Goal: Information Seeking & Learning: Learn about a topic

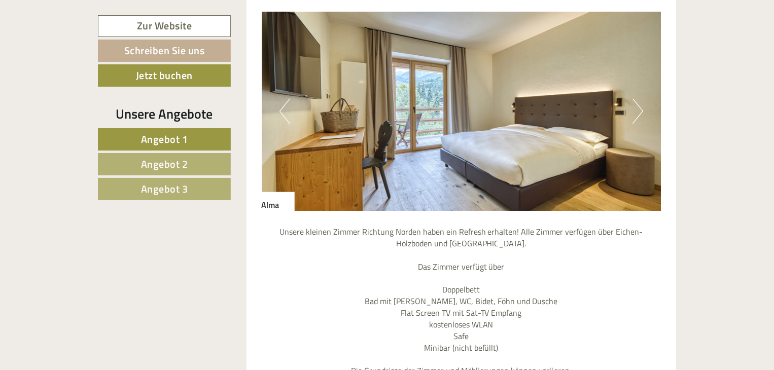
scroll to position [934, 0]
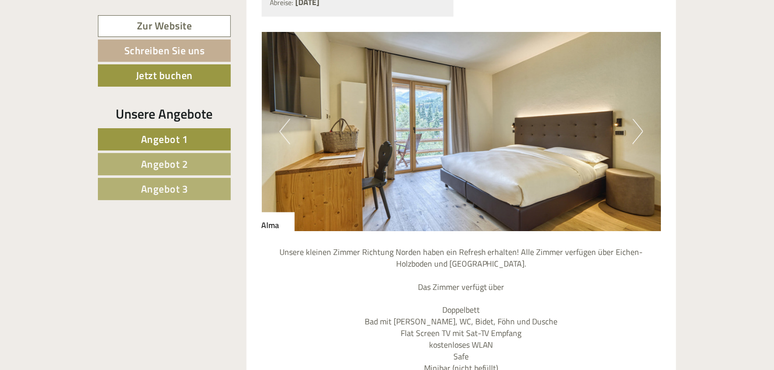
click at [641, 119] on button "Next" at bounding box center [638, 131] width 11 height 25
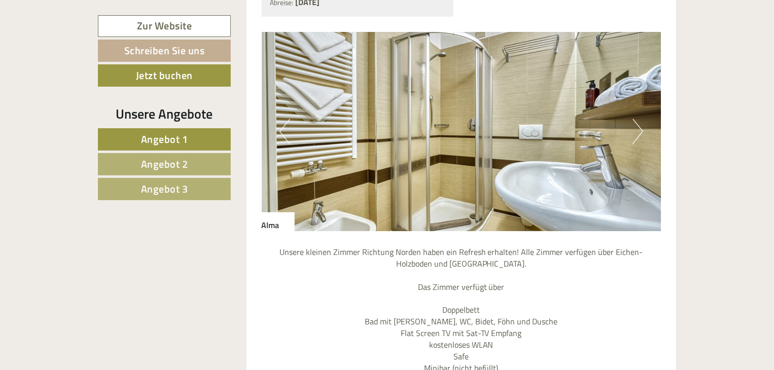
click at [641, 119] on button "Next" at bounding box center [638, 131] width 11 height 25
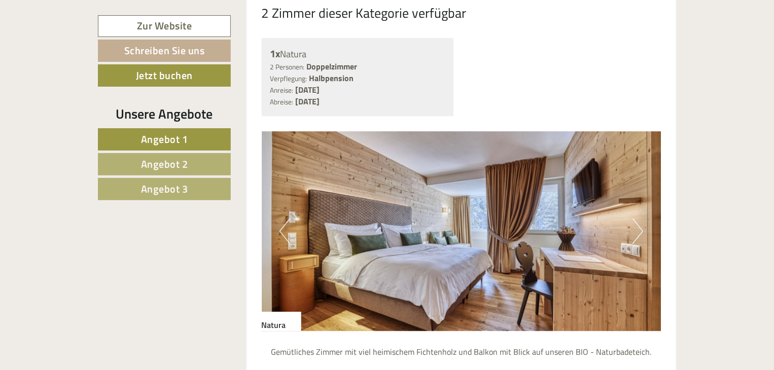
scroll to position [1624, 0]
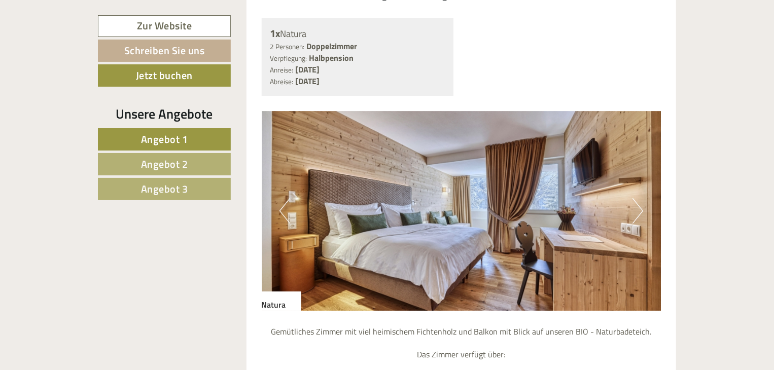
click at [639, 198] on button "Next" at bounding box center [638, 210] width 11 height 25
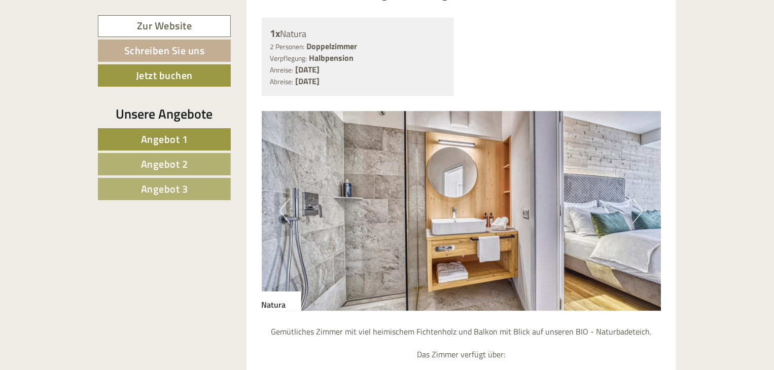
click at [639, 198] on button "Next" at bounding box center [638, 210] width 11 height 25
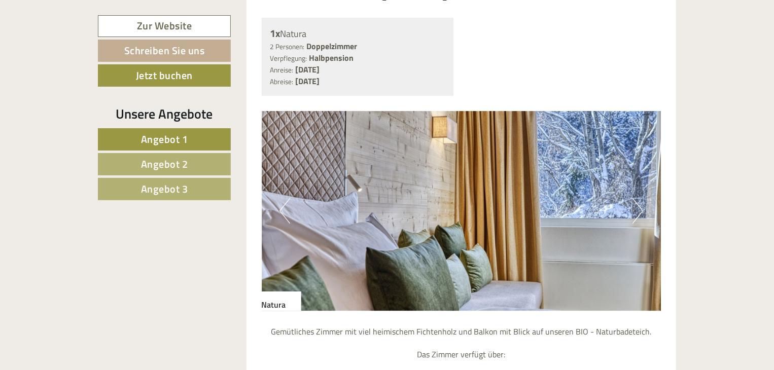
click at [639, 198] on button "Next" at bounding box center [638, 210] width 11 height 25
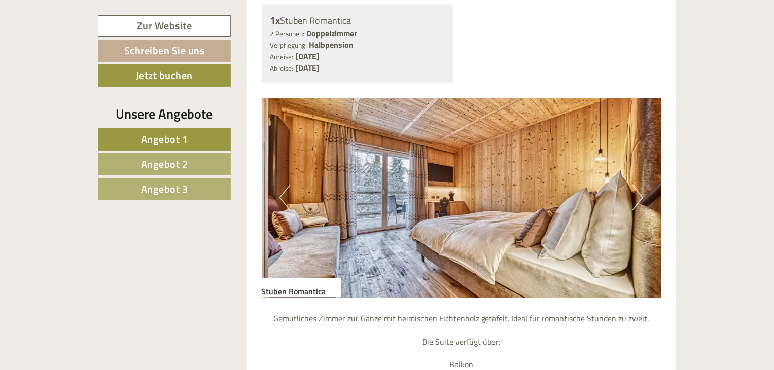
scroll to position [2476, 0]
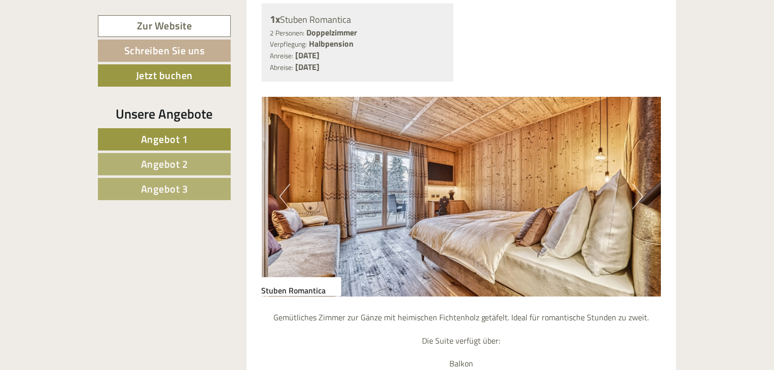
click at [639, 184] on button "Next" at bounding box center [638, 196] width 11 height 25
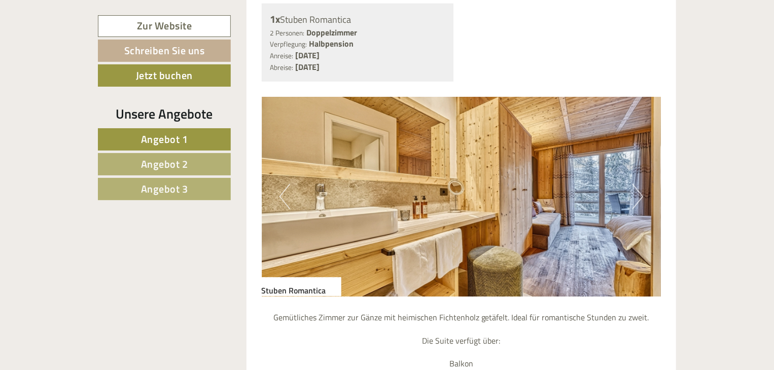
click at [639, 184] on button "Next" at bounding box center [638, 196] width 11 height 25
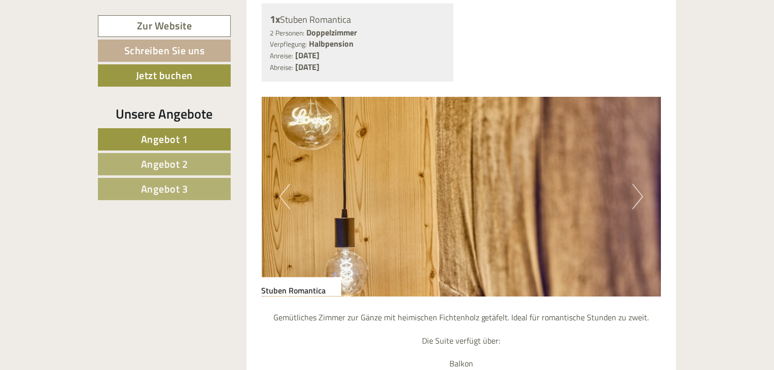
click at [639, 184] on button "Next" at bounding box center [638, 196] width 11 height 25
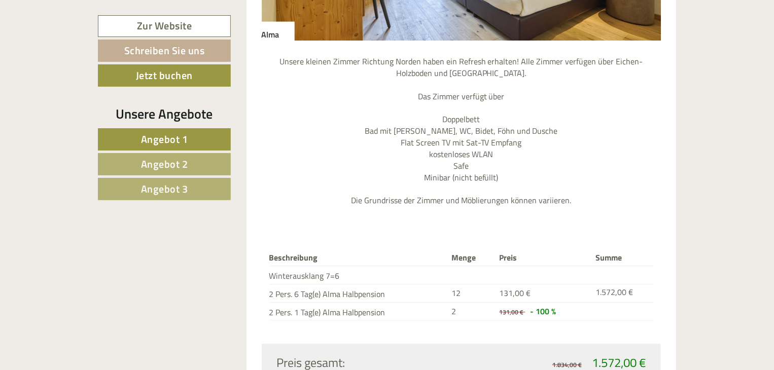
scroll to position [1116, 0]
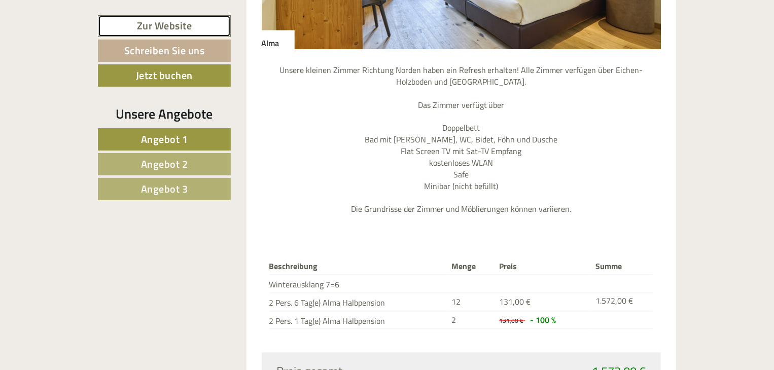
click at [164, 26] on link "Zur Website" at bounding box center [164, 26] width 133 height 22
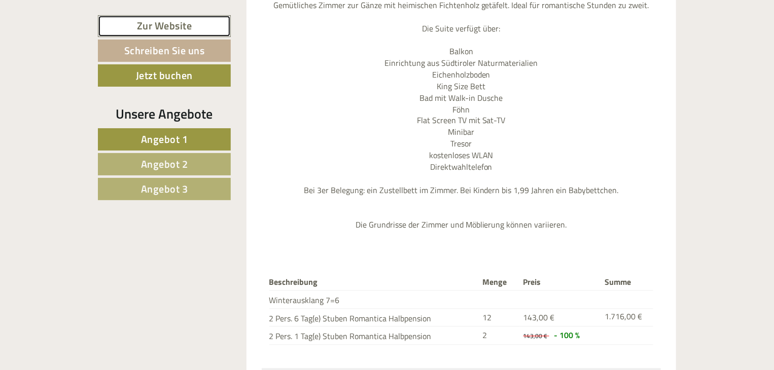
scroll to position [2862, 0]
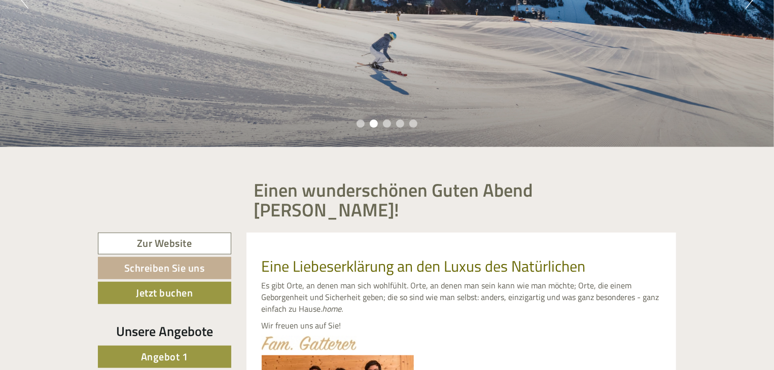
scroll to position [345, 0]
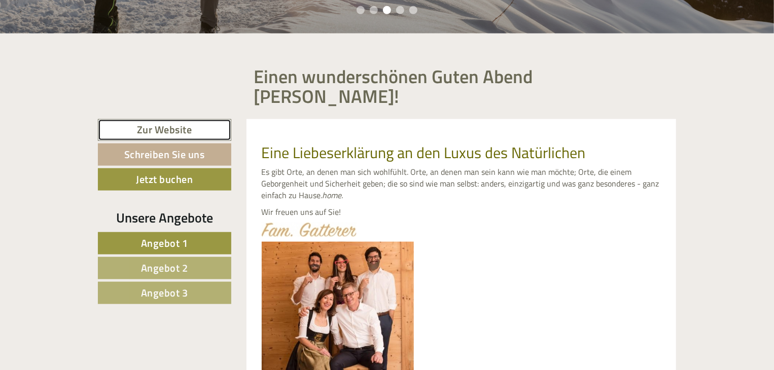
click at [159, 119] on link "Zur Website" at bounding box center [164, 130] width 133 height 22
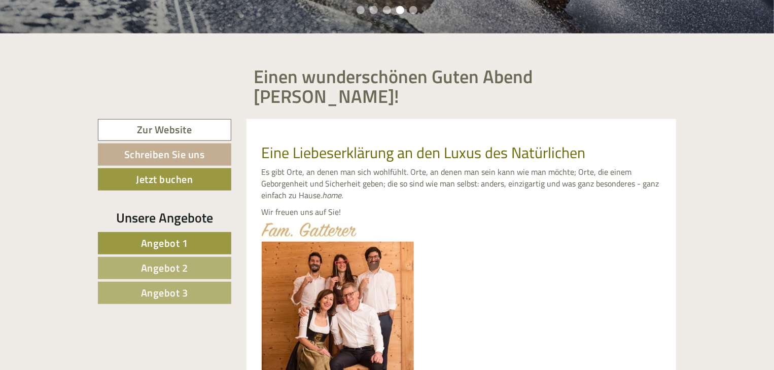
click at [158, 260] on span "Angebot 2" at bounding box center [164, 268] width 47 height 16
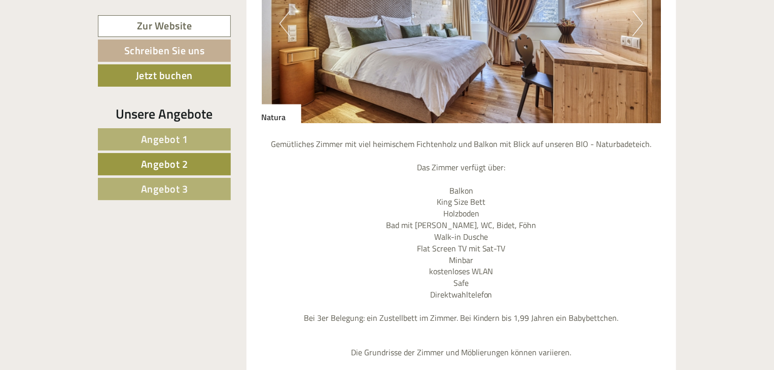
scroll to position [1029, 0]
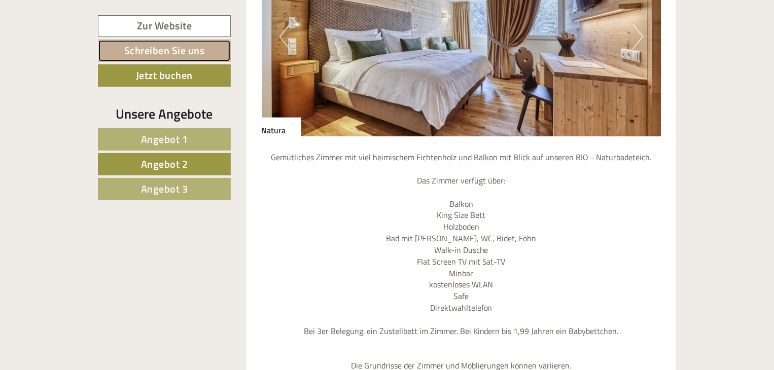
click at [183, 55] on link "Schreiben Sie uns" at bounding box center [164, 51] width 133 height 22
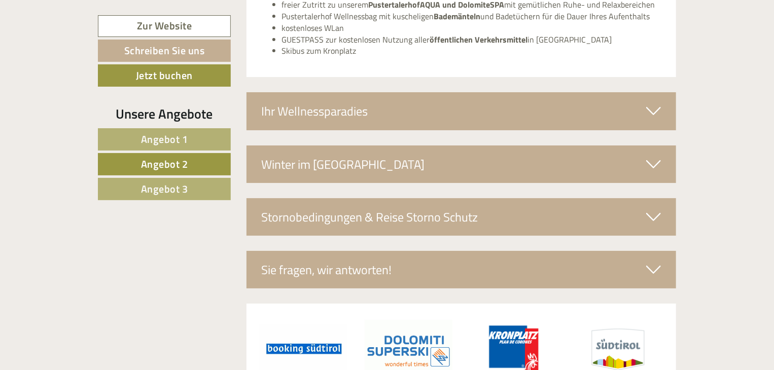
scroll to position [1919, 0]
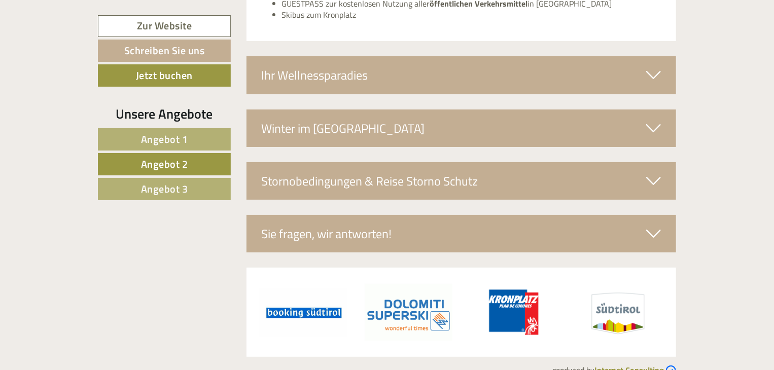
click at [309, 162] on div "Stornobedingungen & Reise Storno Schutz" at bounding box center [462, 181] width 430 height 38
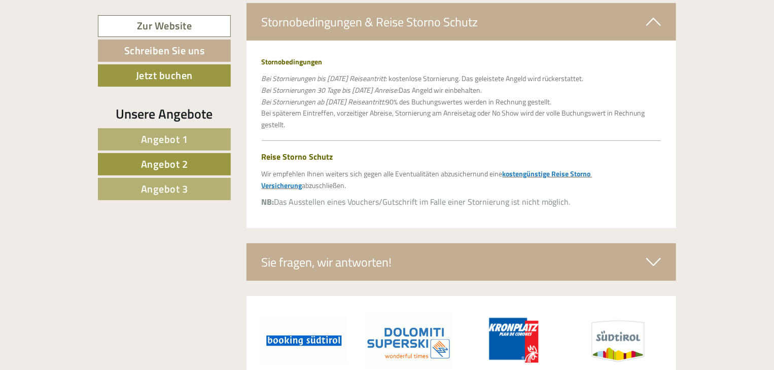
scroll to position [2082, 0]
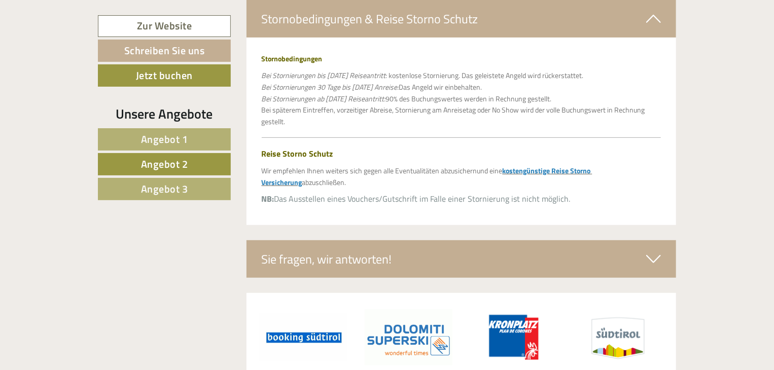
click at [654, 251] on icon at bounding box center [653, 259] width 15 height 17
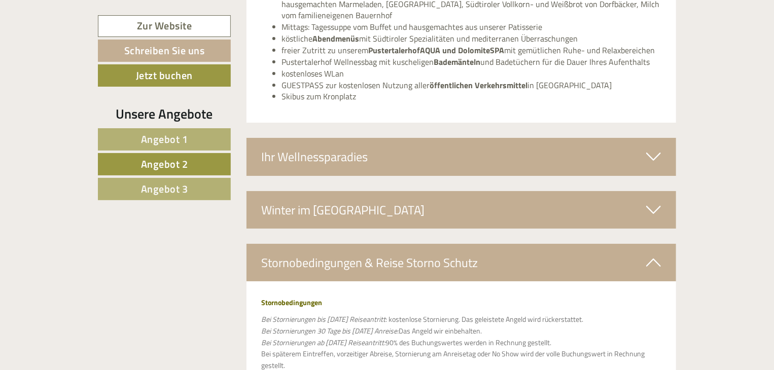
scroll to position [1818, 0]
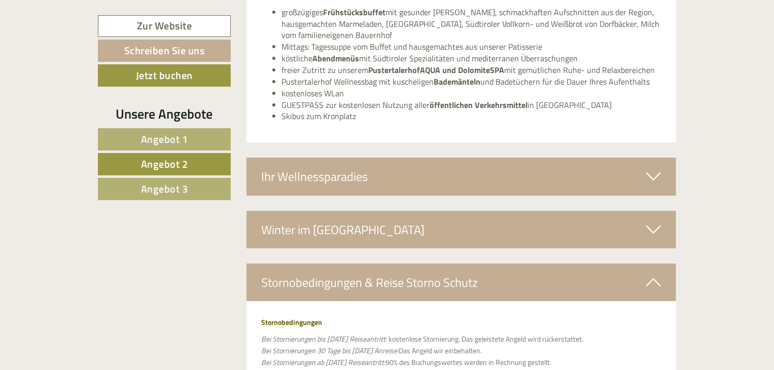
click at [653, 168] on icon at bounding box center [653, 176] width 15 height 17
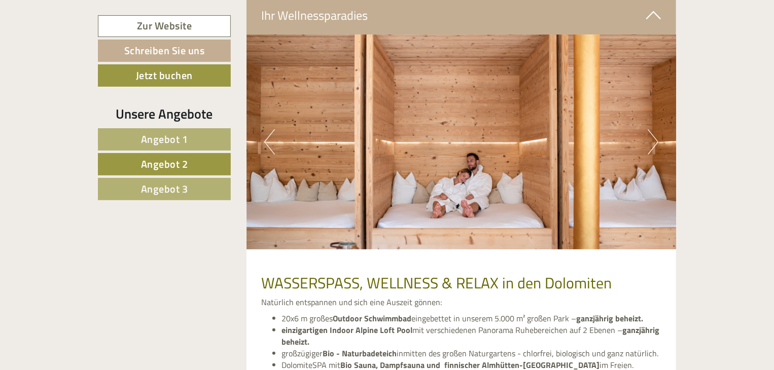
scroll to position [1980, 0]
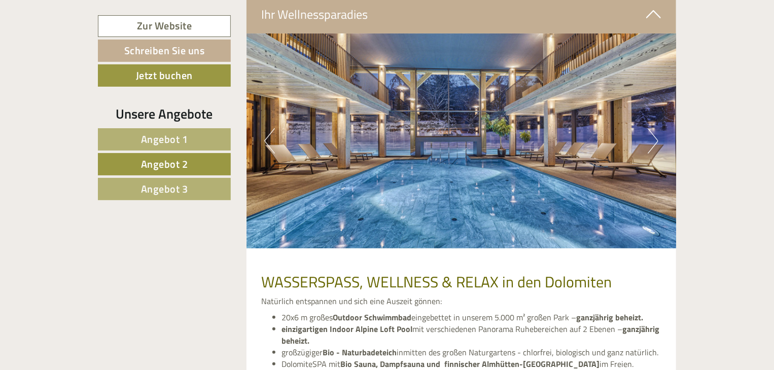
click at [655, 128] on button "Next" at bounding box center [653, 140] width 11 height 25
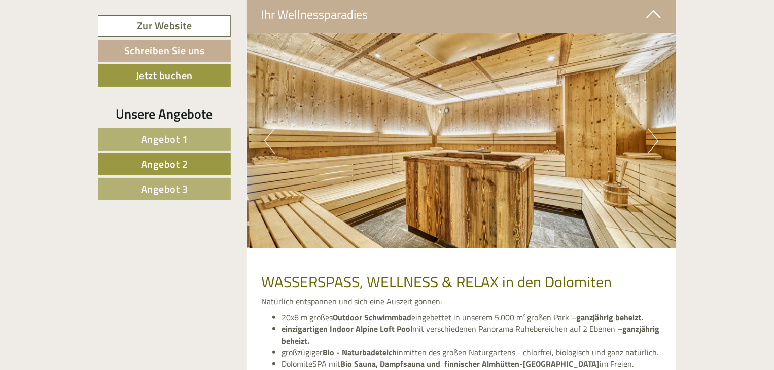
click at [655, 128] on button "Next" at bounding box center [653, 140] width 11 height 25
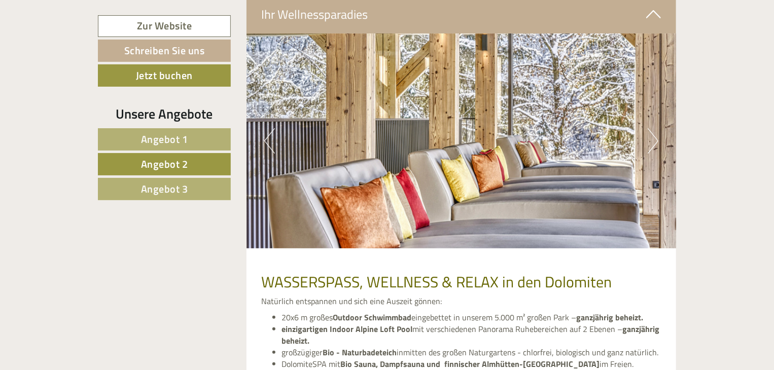
click at [655, 128] on button "Next" at bounding box center [653, 140] width 11 height 25
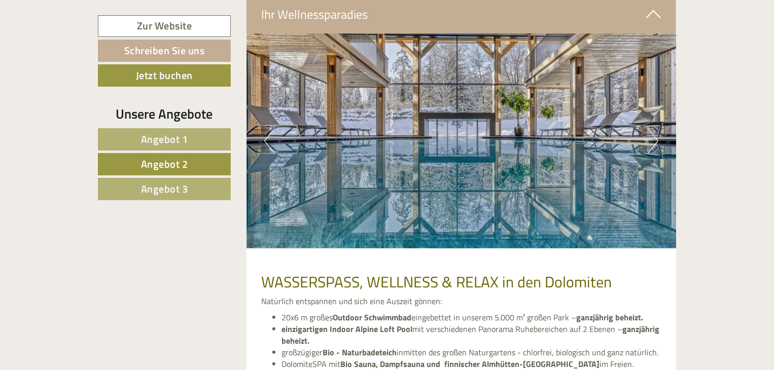
click at [655, 128] on button "Next" at bounding box center [653, 140] width 11 height 25
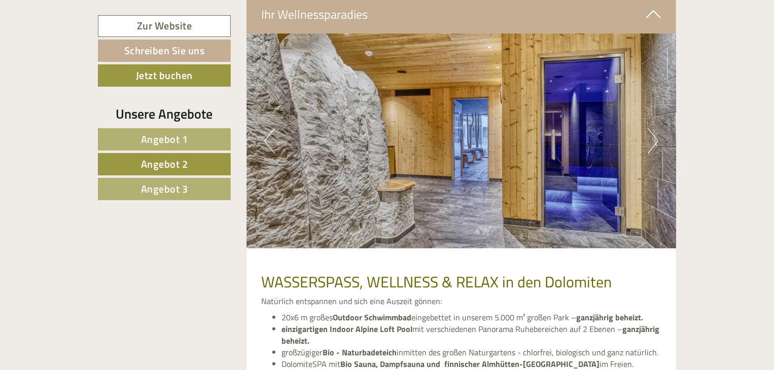
click at [655, 128] on button "Next" at bounding box center [653, 140] width 11 height 25
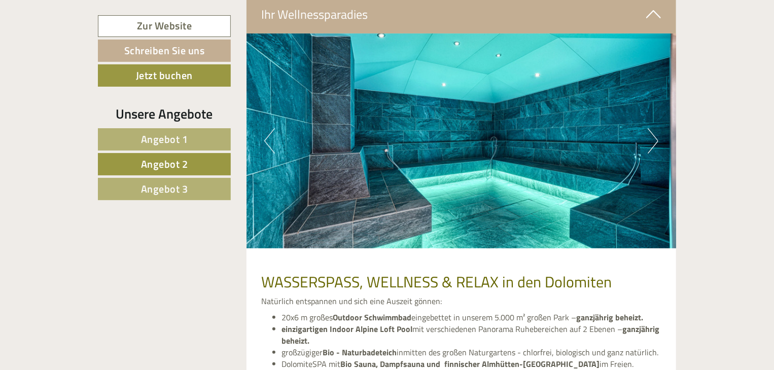
click at [655, 128] on button "Next" at bounding box center [653, 140] width 11 height 25
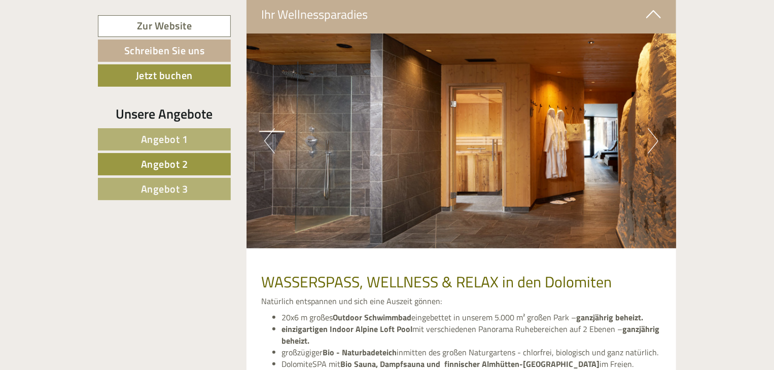
click at [655, 128] on button "Next" at bounding box center [653, 140] width 11 height 25
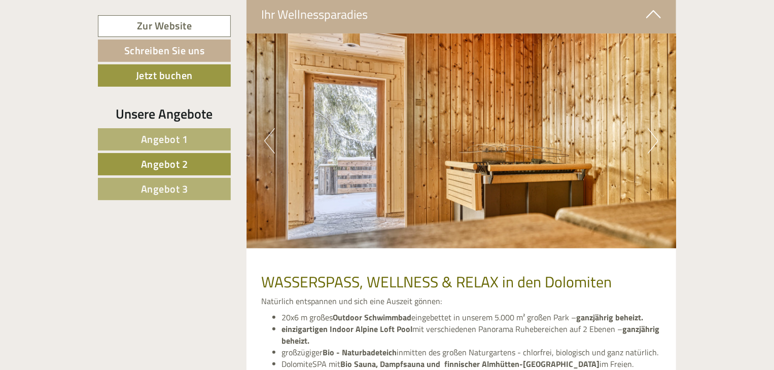
click at [655, 128] on button "Next" at bounding box center [653, 140] width 11 height 25
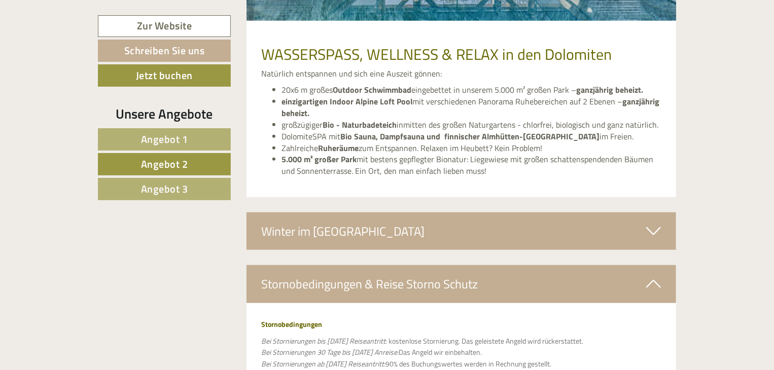
scroll to position [2224, 0]
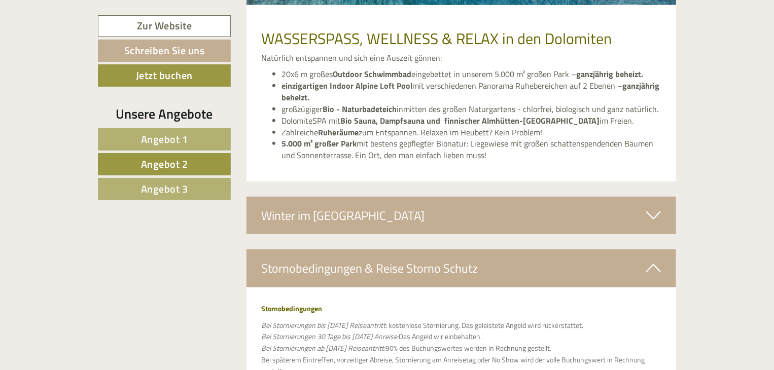
click at [652, 207] on icon at bounding box center [653, 215] width 15 height 17
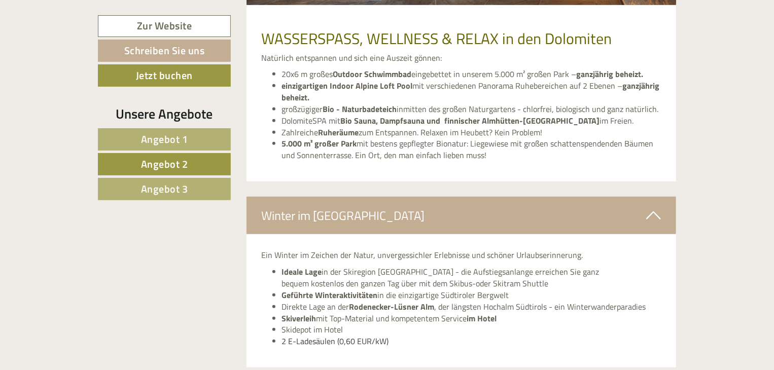
click at [652, 207] on icon at bounding box center [653, 215] width 15 height 17
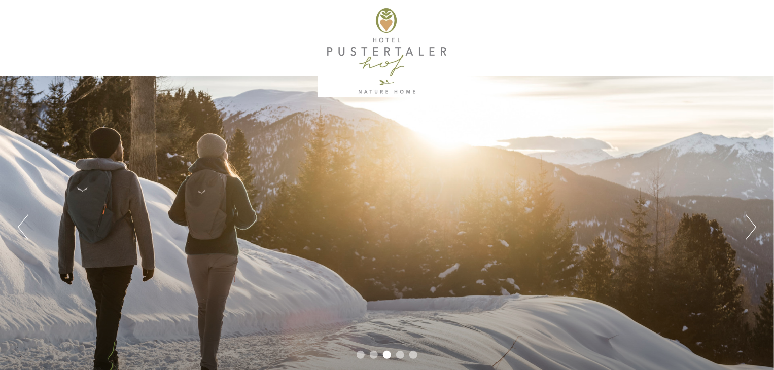
scroll to position [20, 0]
